Goal: Information Seeking & Learning: Compare options

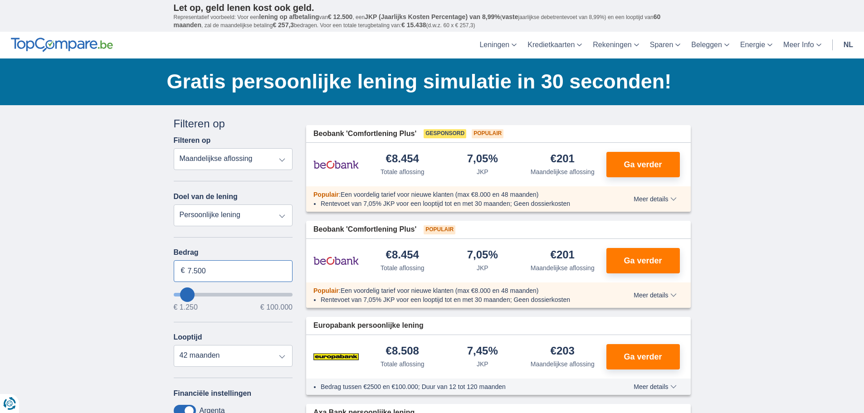
click at [213, 271] on input "7.500" at bounding box center [233, 271] width 119 height 22
type input "7"
type input "100.000"
type input "99250"
select select "120"
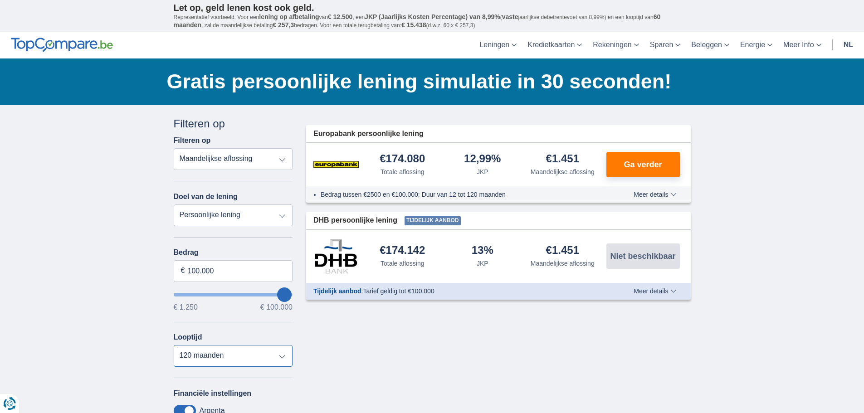
click at [174, 345] on select "12 maanden 18 maanden 24 maanden 30 maanden 36 maanden 42 maanden 48 maanden 60…" at bounding box center [233, 356] width 119 height 22
click at [215, 270] on input "100.000" at bounding box center [233, 271] width 119 height 22
type input "1"
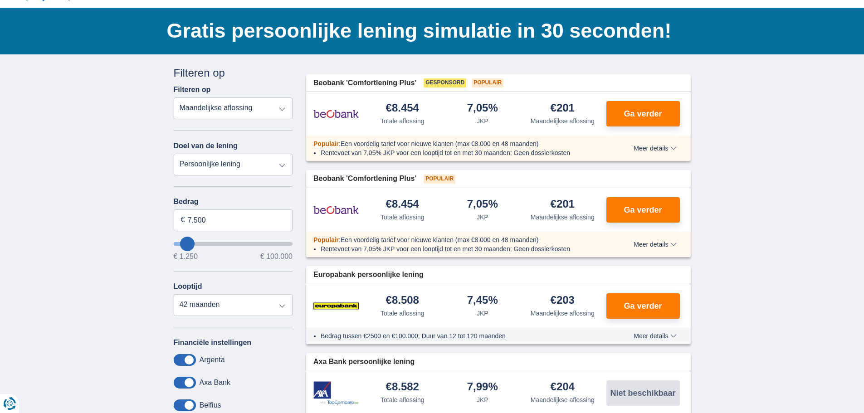
scroll to position [45, 0]
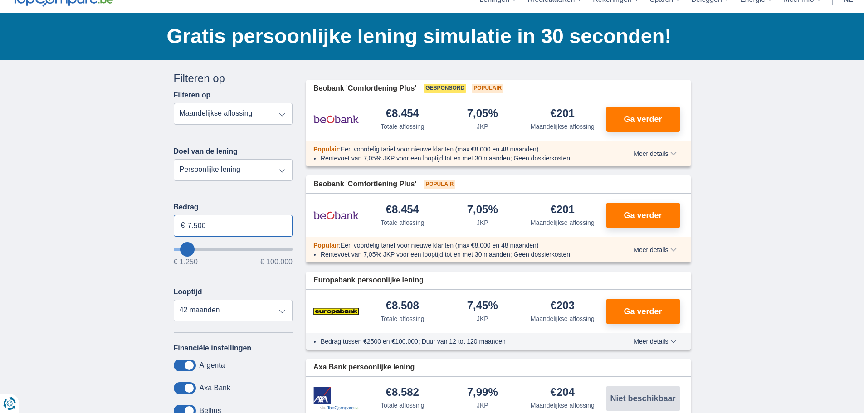
click at [213, 225] on input "7.500" at bounding box center [233, 226] width 119 height 22
type input "7"
type input "50.000"
type input "50250"
select select "120"
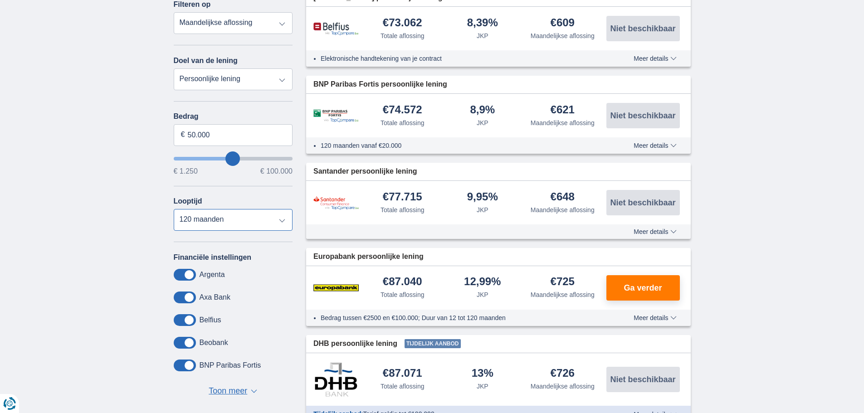
scroll to position [181, 0]
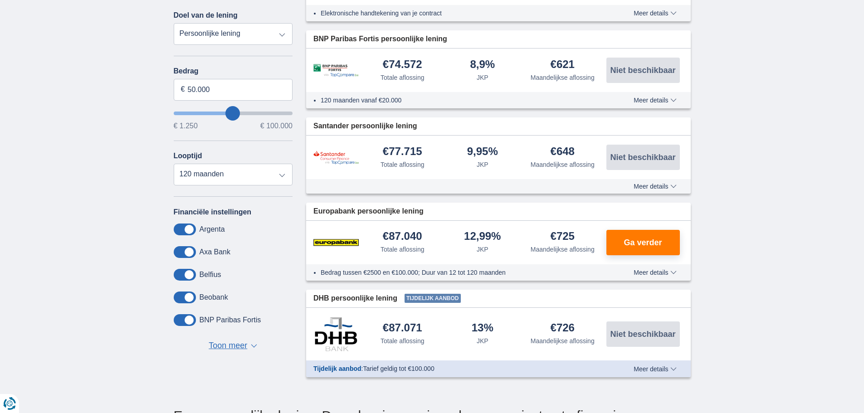
click at [643, 366] on span "Meer details" at bounding box center [654, 369] width 43 height 6
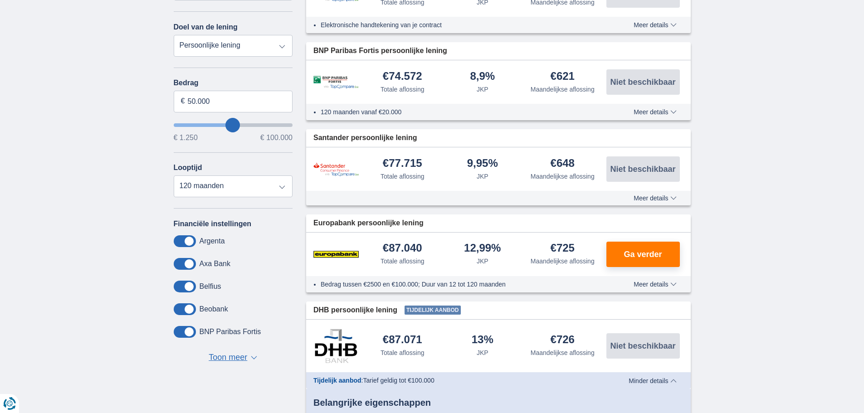
scroll to position [136, 0]
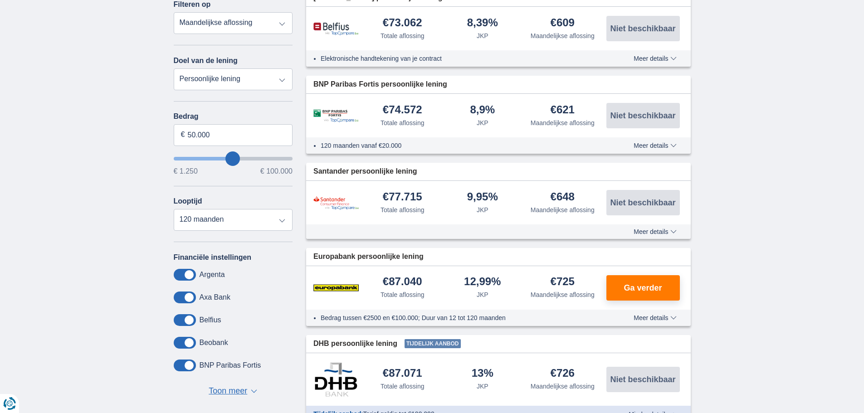
click at [238, 391] on span "Toon meer" at bounding box center [228, 391] width 39 height 12
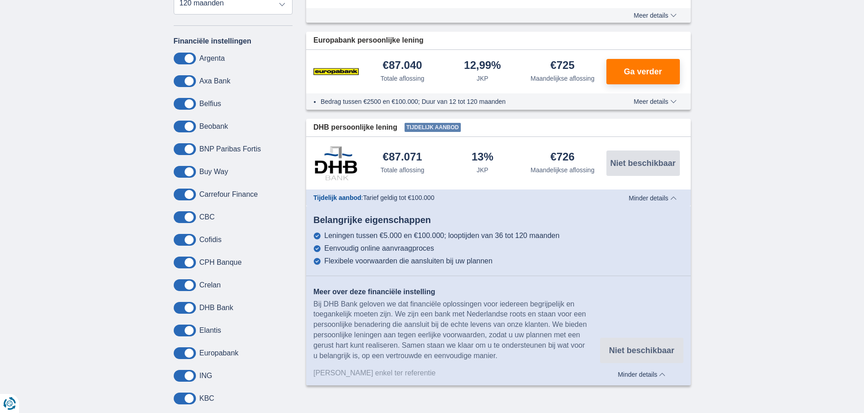
scroll to position [363, 0]
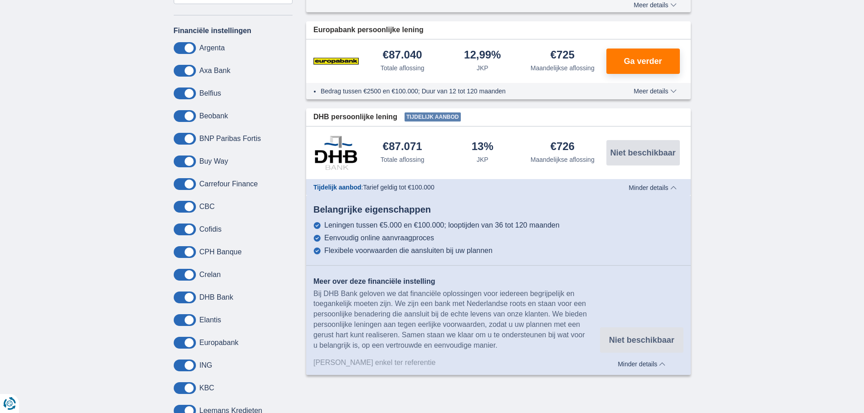
click at [186, 387] on span at bounding box center [185, 388] width 22 height 12
click at [0, 0] on input "checkbox" at bounding box center [0, 0] width 0 height 0
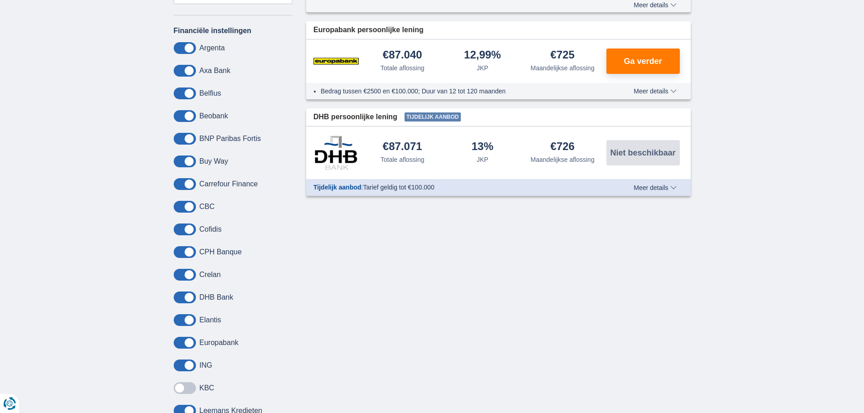
click at [191, 386] on span at bounding box center [185, 388] width 22 height 12
click at [0, 0] on input "checkbox" at bounding box center [0, 0] width 0 height 0
click at [190, 45] on span at bounding box center [185, 48] width 22 height 12
click at [0, 0] on input "checkbox" at bounding box center [0, 0] width 0 height 0
click at [189, 46] on span at bounding box center [185, 48] width 22 height 12
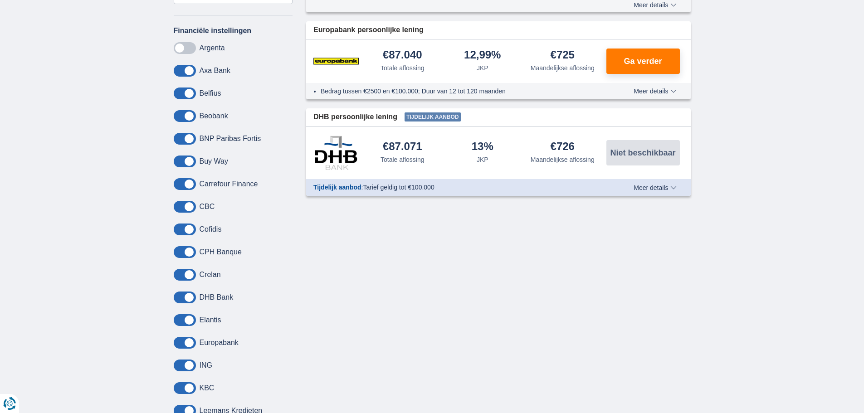
click at [0, 0] on input "checkbox" at bounding box center [0, 0] width 0 height 0
click at [662, 7] on span "Meer details" at bounding box center [654, 5] width 43 height 6
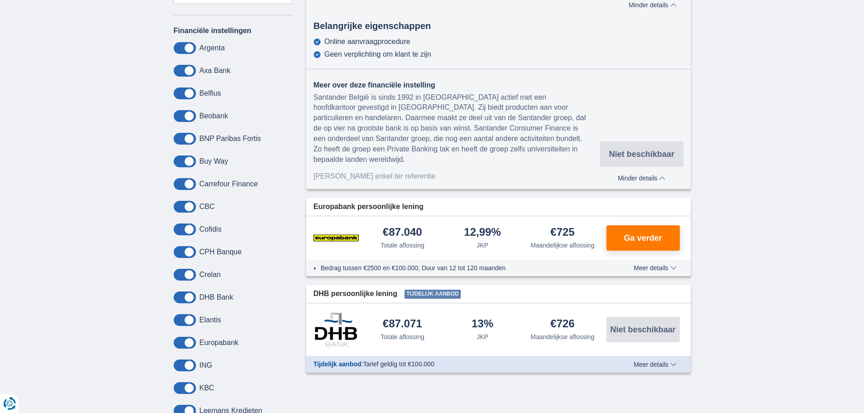
click at [727, 73] on div "× widget.non-eligible-application.title widget.non-eligible-application.text no…" at bounding box center [432, 189] width 864 height 894
